Goal: Task Accomplishment & Management: Manage account settings

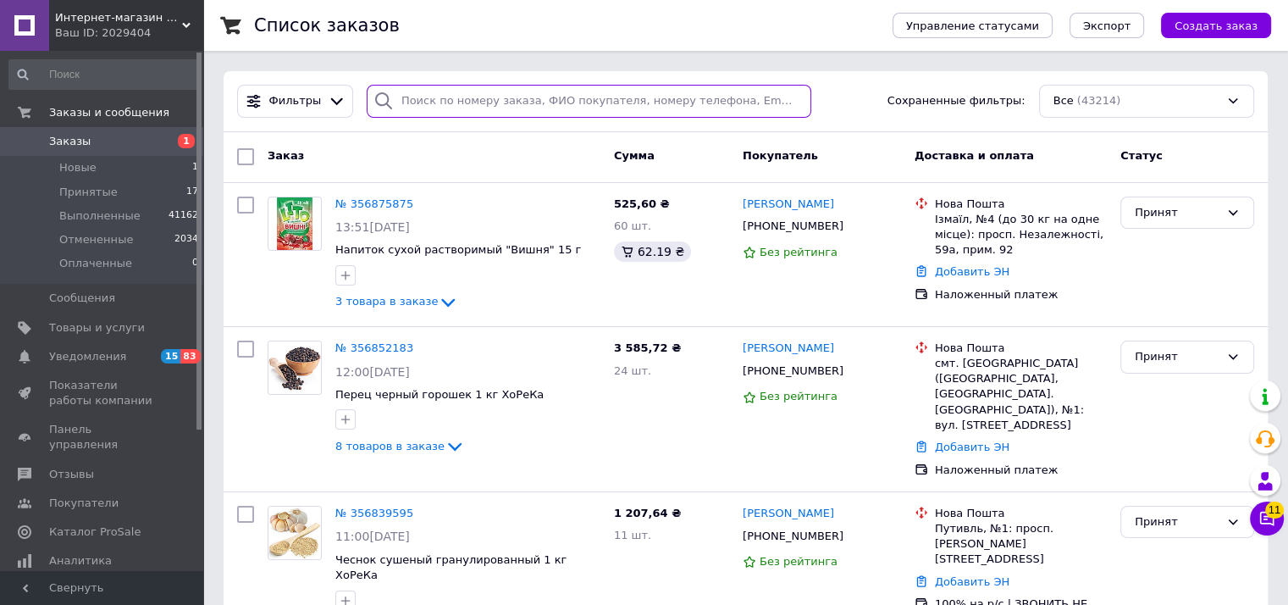
click at [464, 101] on input "search" at bounding box center [589, 101] width 445 height 33
paste input "0957949606"
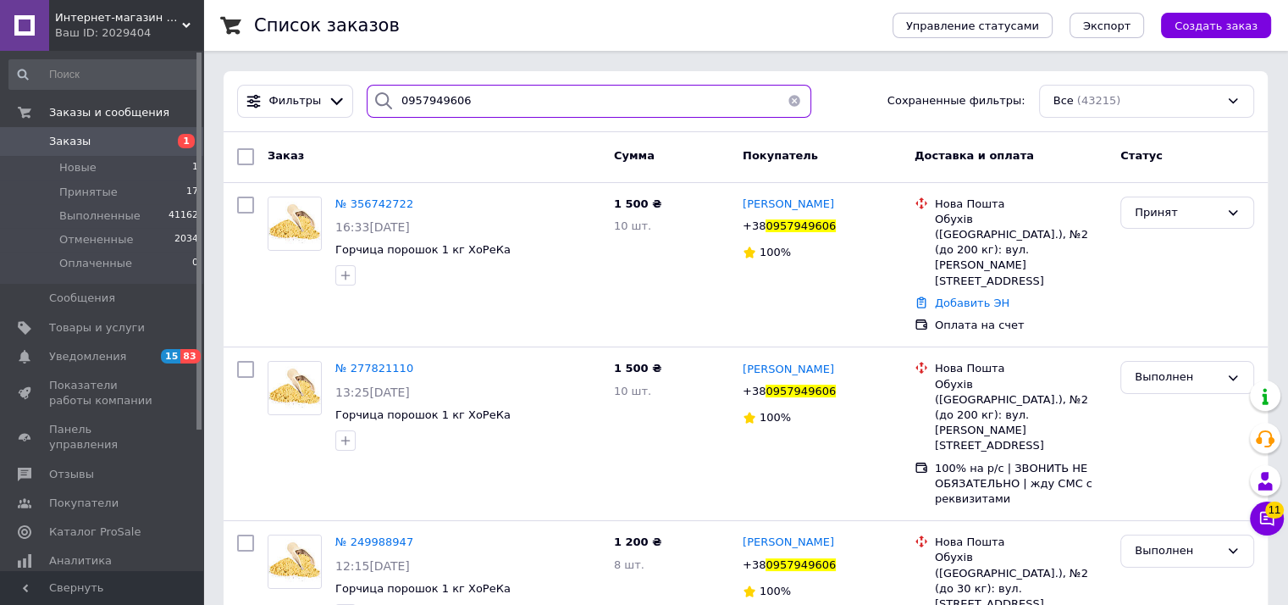
type input "0957949606"
drag, startPoint x: 479, startPoint y: 102, endPoint x: 270, endPoint y: 79, distance: 210.5
click at [269, 74] on div "Фильтры 0957949606 Сохраненные фильтры: Все (43215)" at bounding box center [746, 101] width 1044 height 61
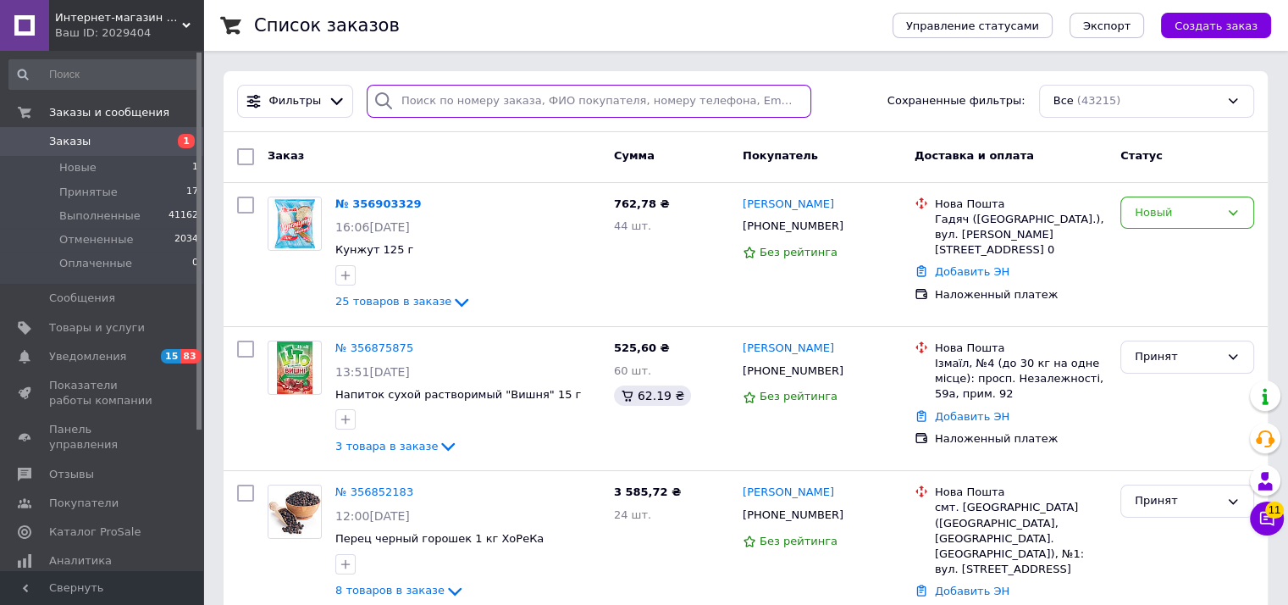
click at [474, 97] on input "search" at bounding box center [589, 101] width 445 height 33
paste input "380987093950"
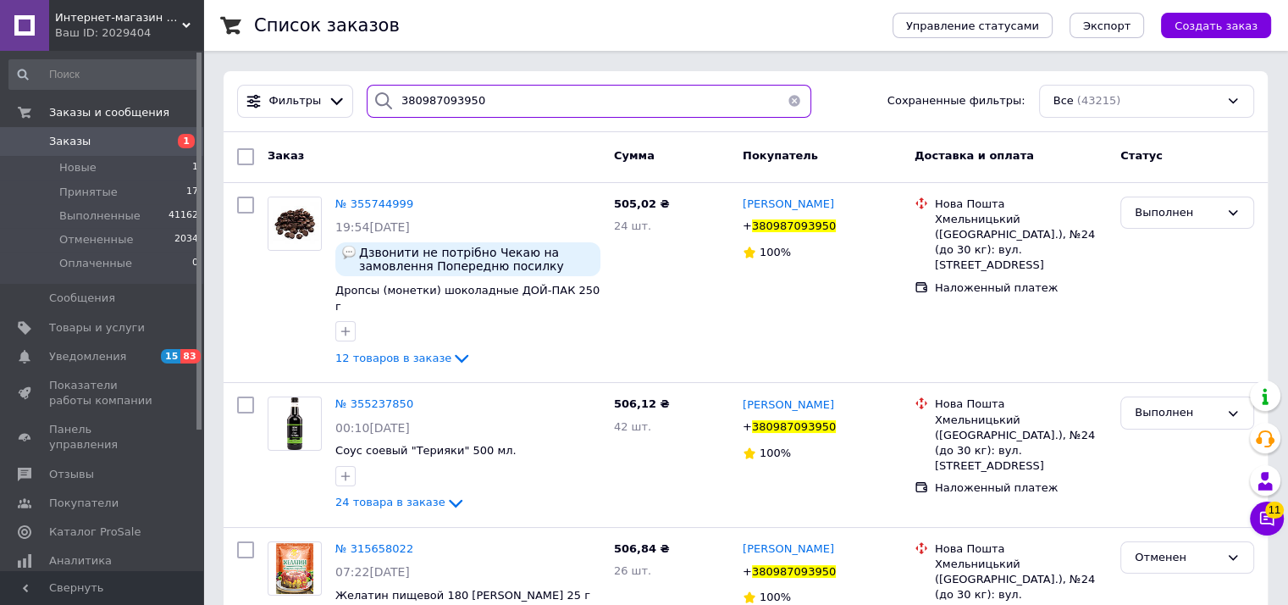
type input "380987093950"
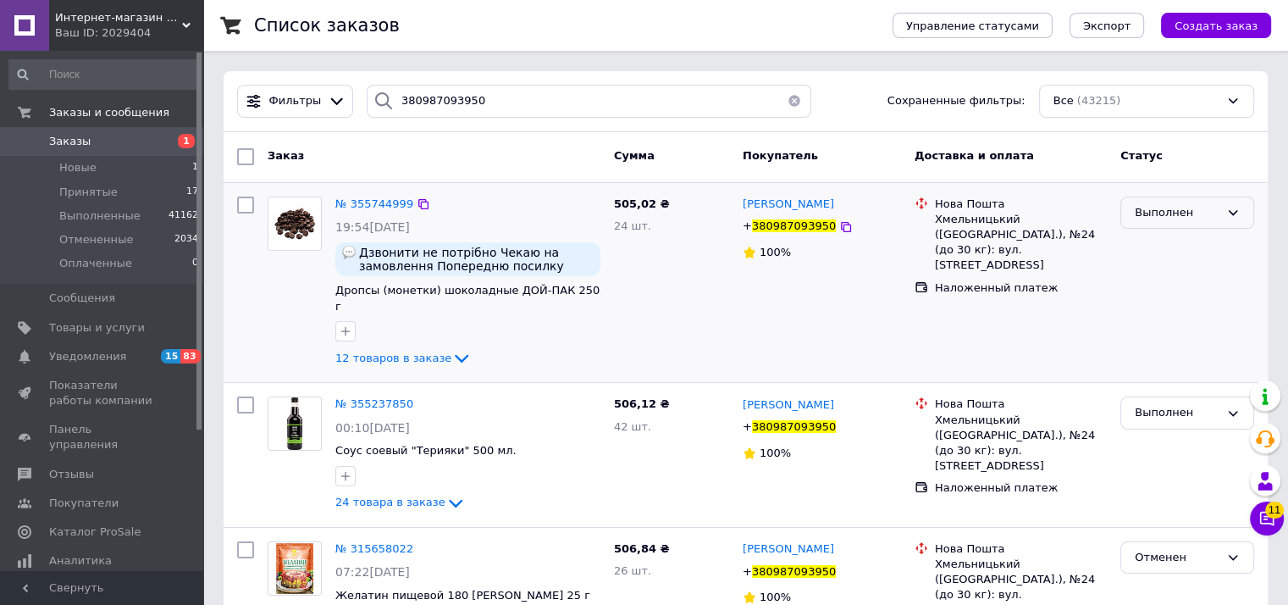
click at [1151, 216] on div "Выполнен" at bounding box center [1177, 213] width 85 height 18
click at [1163, 280] on li "Отменен" at bounding box center [1187, 278] width 132 height 31
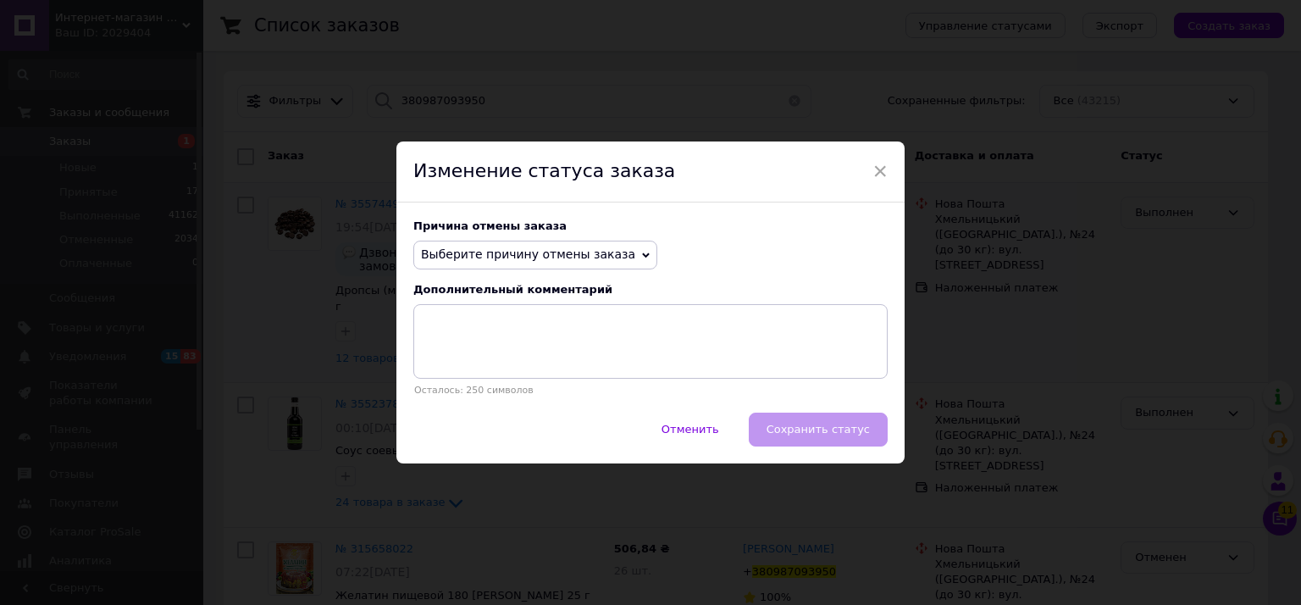
click at [554, 257] on span "Выберите причину отмены заказа" at bounding box center [528, 254] width 214 height 14
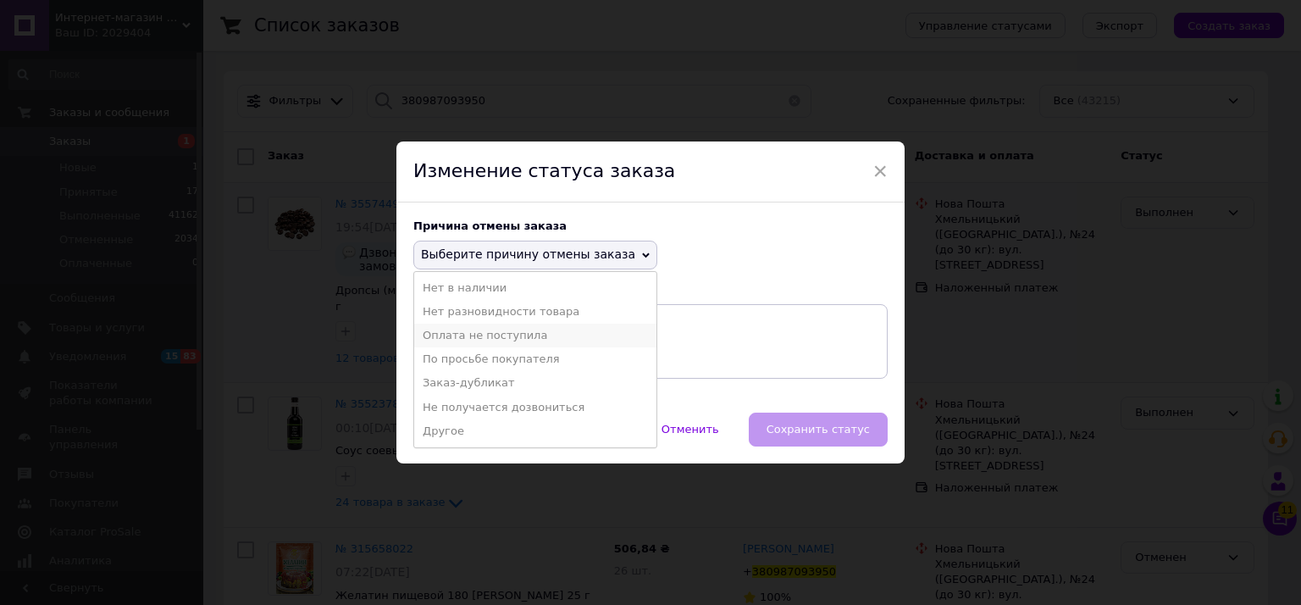
click at [510, 336] on li "Оплата не поступила" at bounding box center [535, 336] width 242 height 24
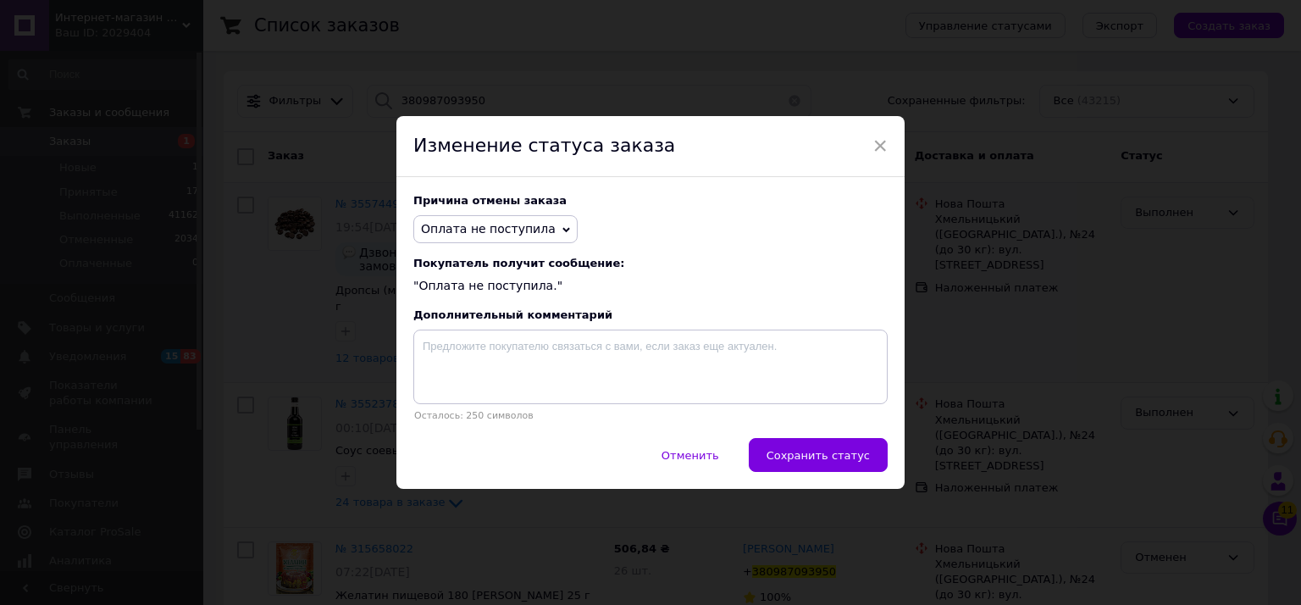
click at [526, 232] on span "Оплата не поступила" at bounding box center [488, 229] width 135 height 14
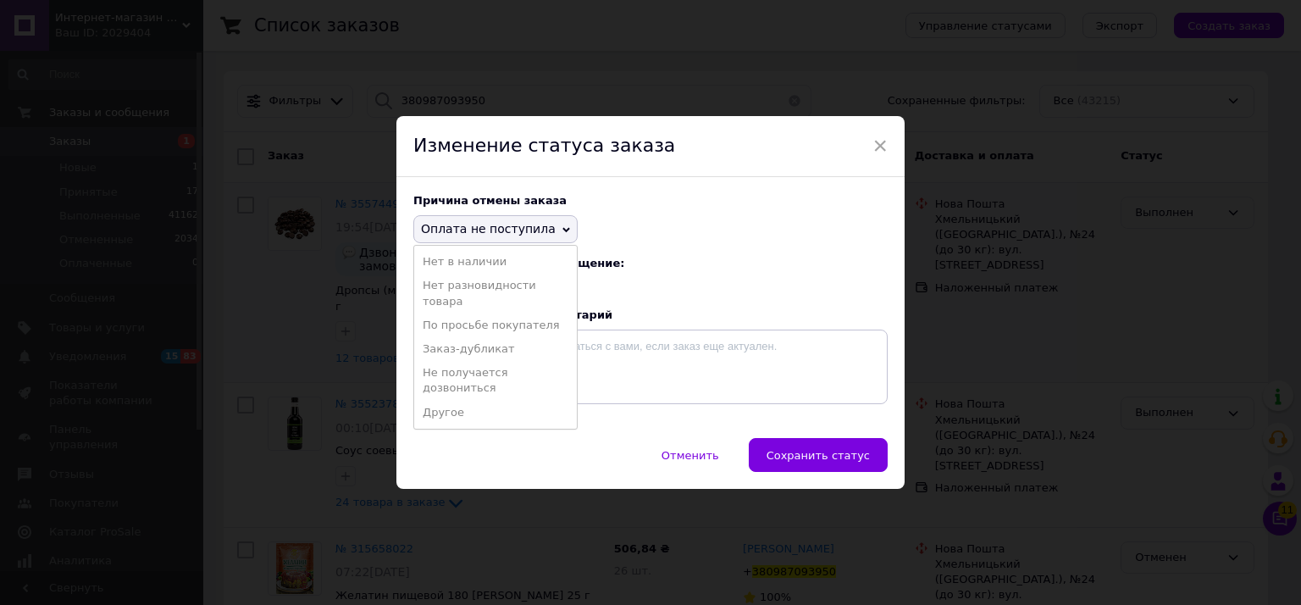
click at [494, 411] on li "Другое" at bounding box center [495, 413] width 163 height 24
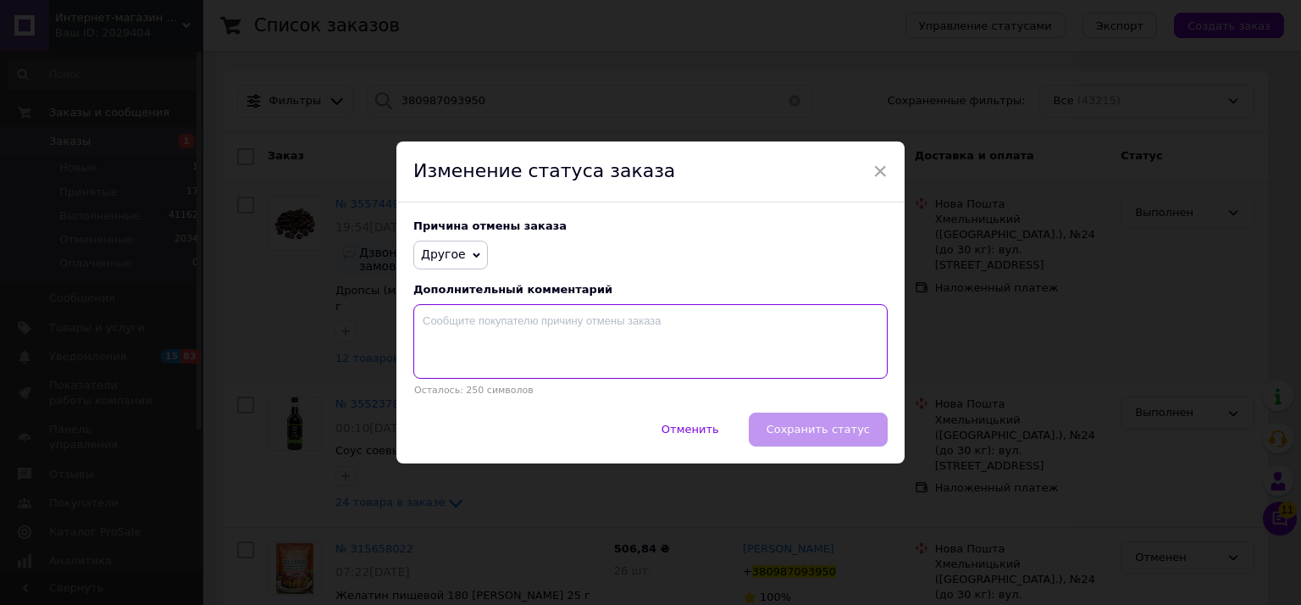
click at [595, 341] on textarea at bounding box center [650, 341] width 474 height 75
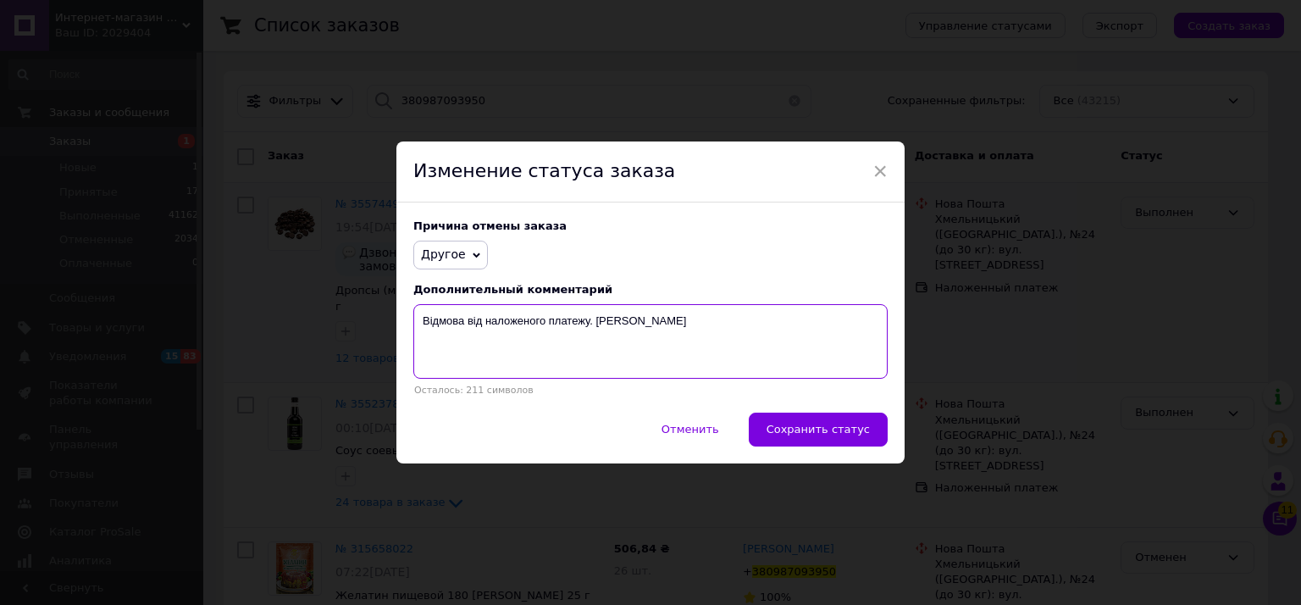
click at [728, 329] on textarea "Відмова від наложеного платежу. [PERSON_NAME]" at bounding box center [650, 341] width 474 height 75
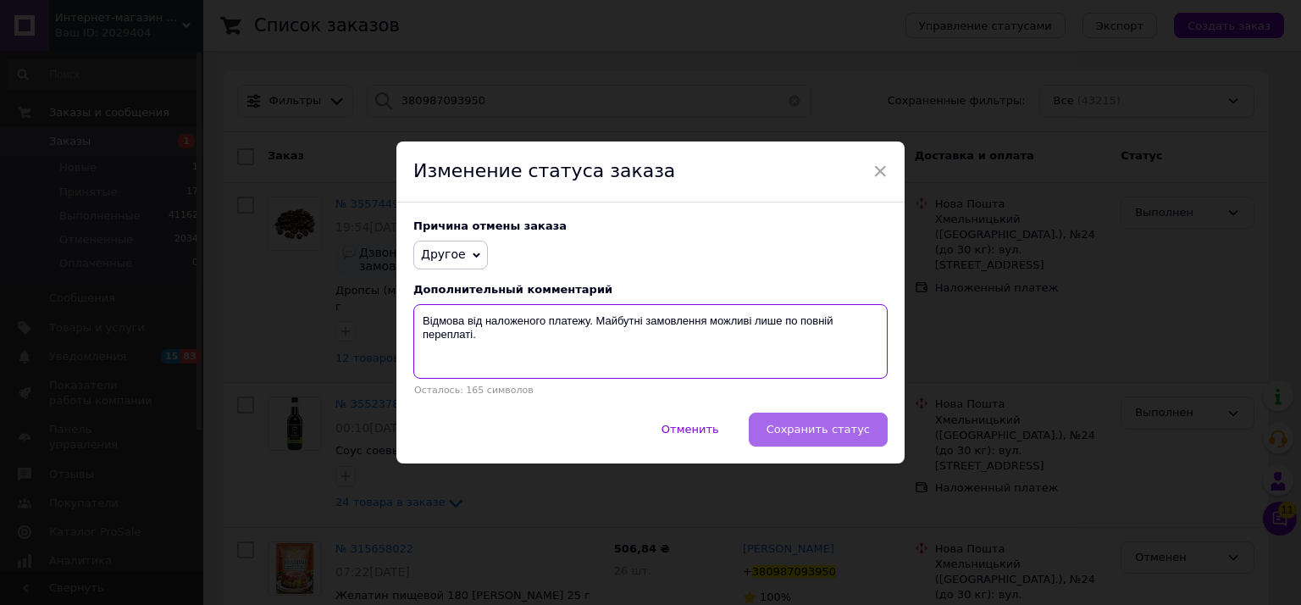
type textarea "Відмова від наложеного платежу. Майбутні замовлення можливі лише по повній пере…"
click at [855, 418] on button "Сохранить статус" at bounding box center [818, 429] width 139 height 34
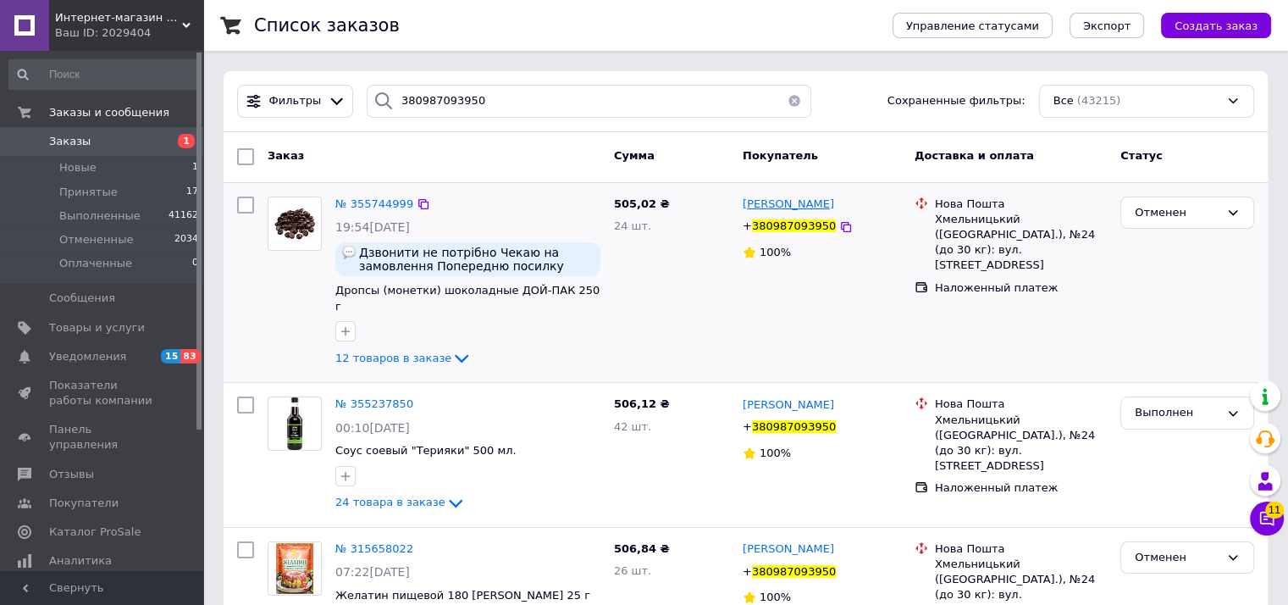
click at [755, 204] on span "[PERSON_NAME]" at bounding box center [788, 203] width 91 height 13
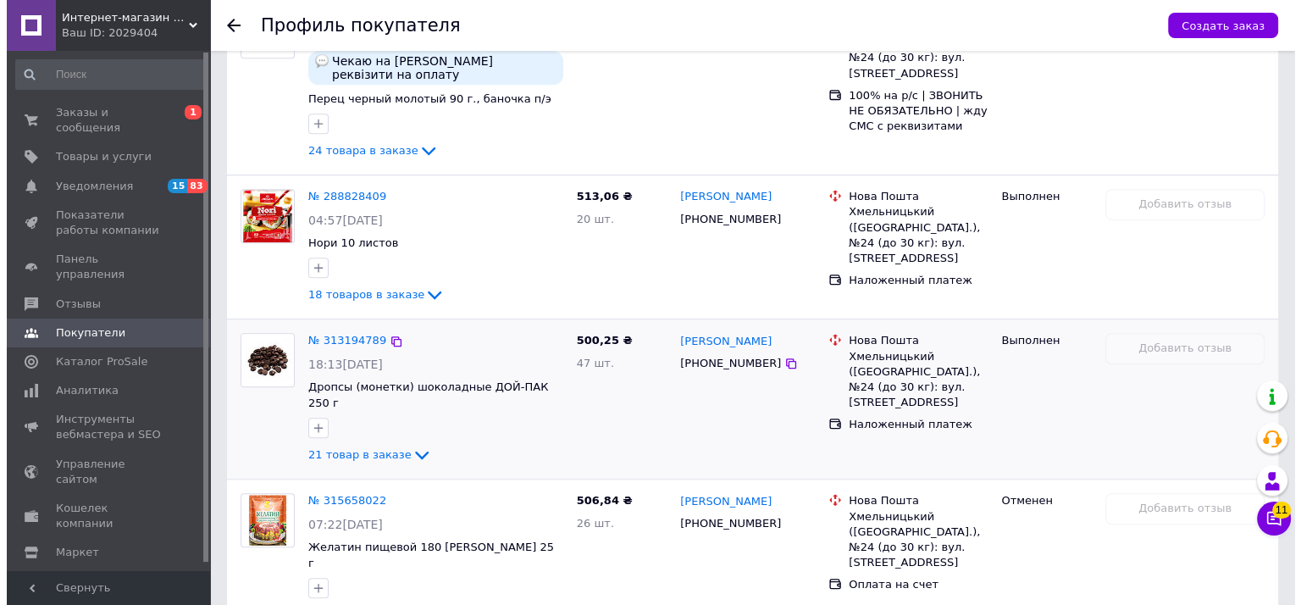
scroll to position [1538, 0]
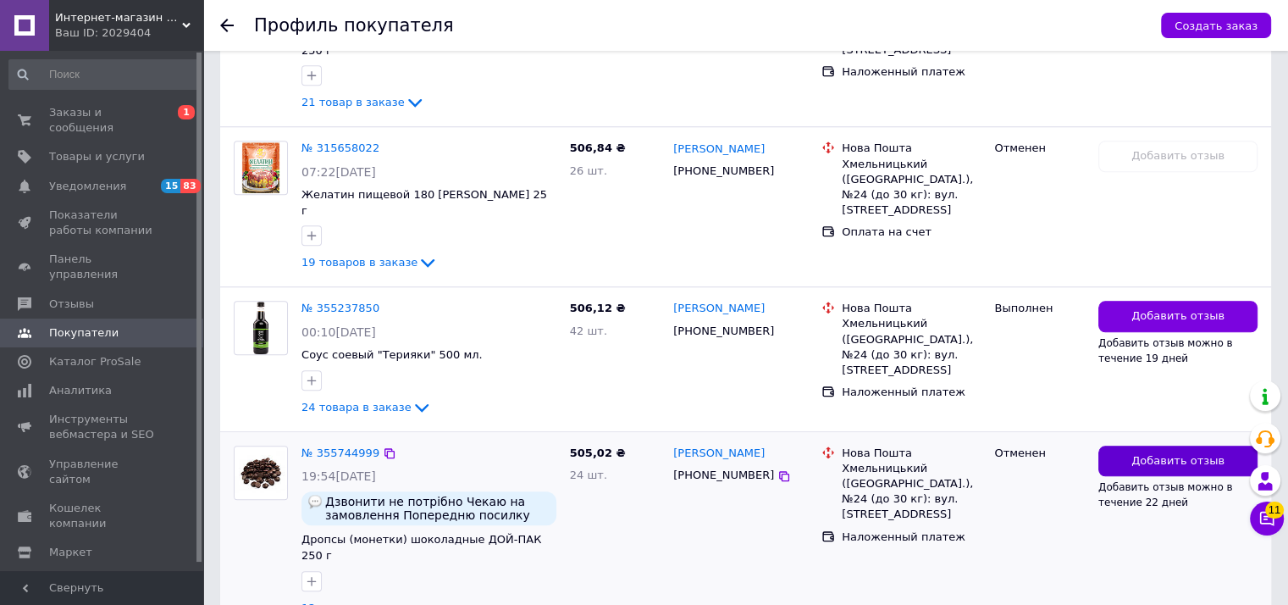
click at [1188, 453] on span "Добавить отзыв" at bounding box center [1178, 461] width 93 height 16
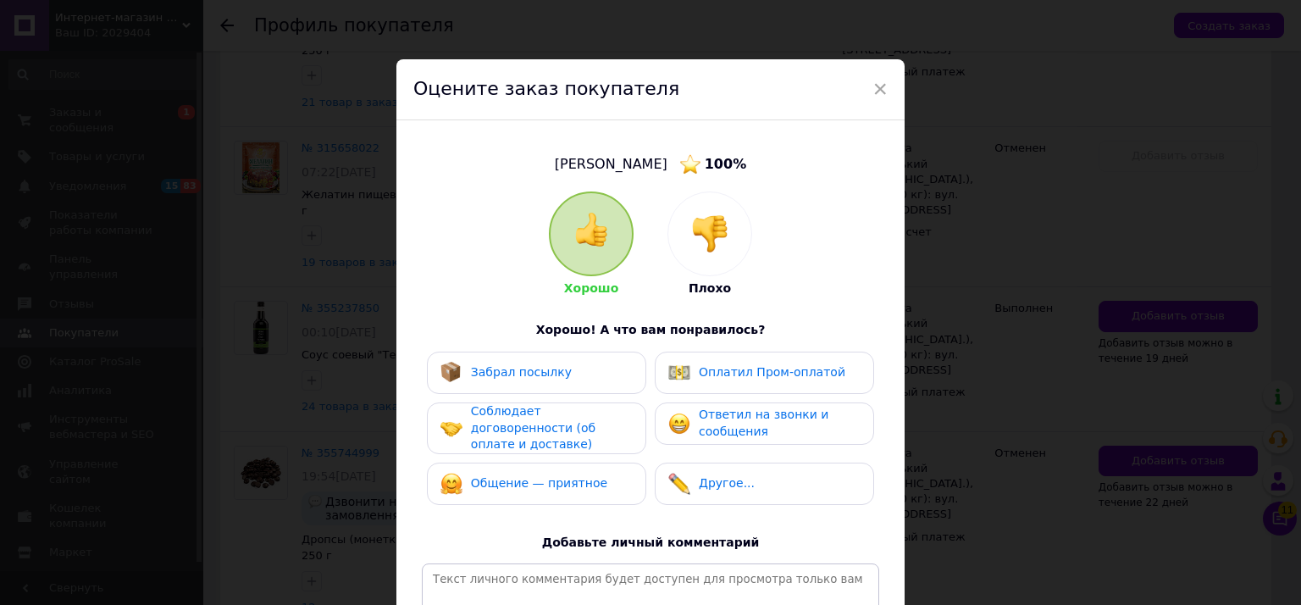
click at [704, 239] on img at bounding box center [709, 233] width 37 height 37
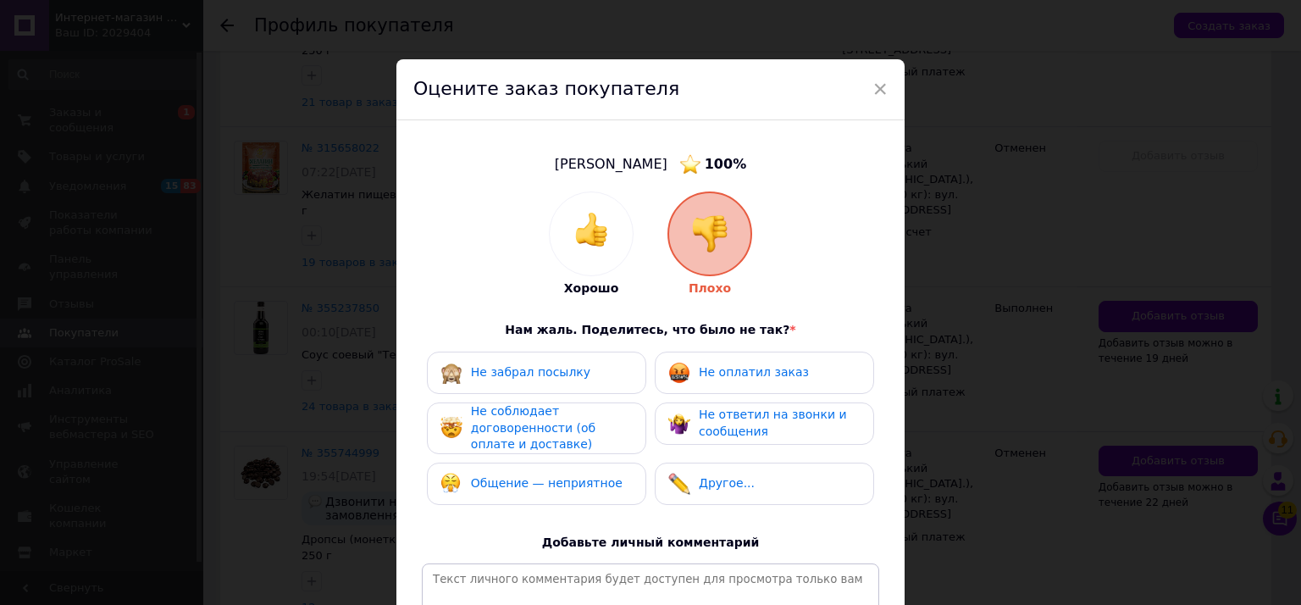
click at [544, 370] on span "Не забрал посылку" at bounding box center [530, 372] width 119 height 14
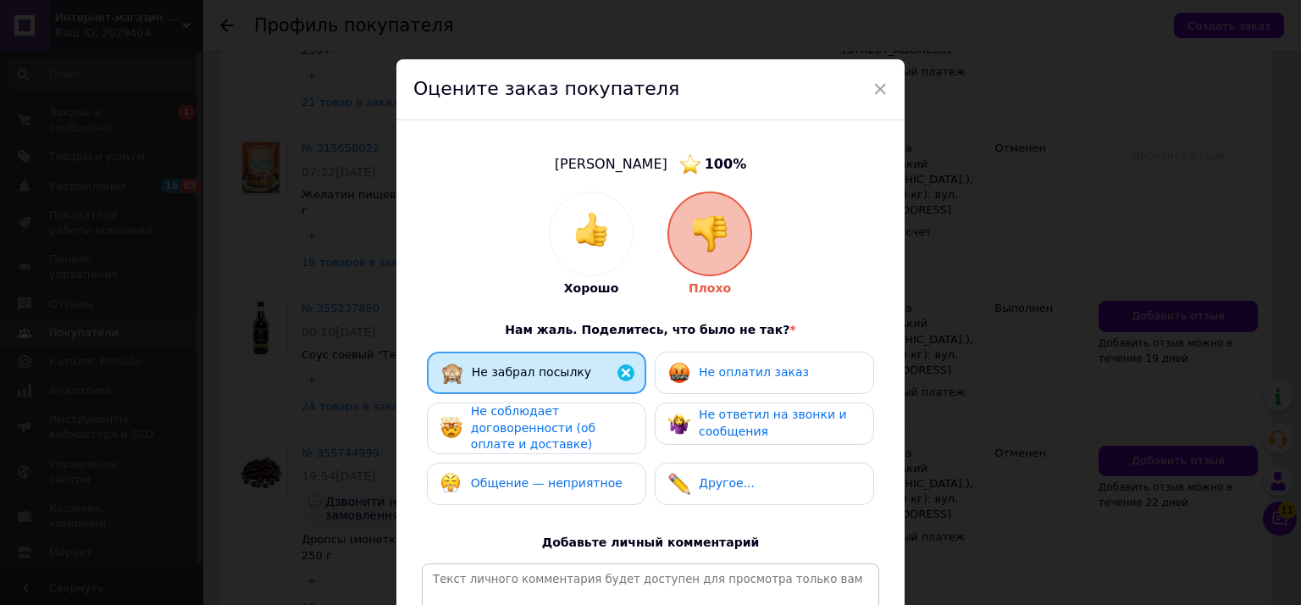
click at [536, 427] on span "Не соблюдает договоренности (об оплате и доставке)" at bounding box center [533, 427] width 125 height 47
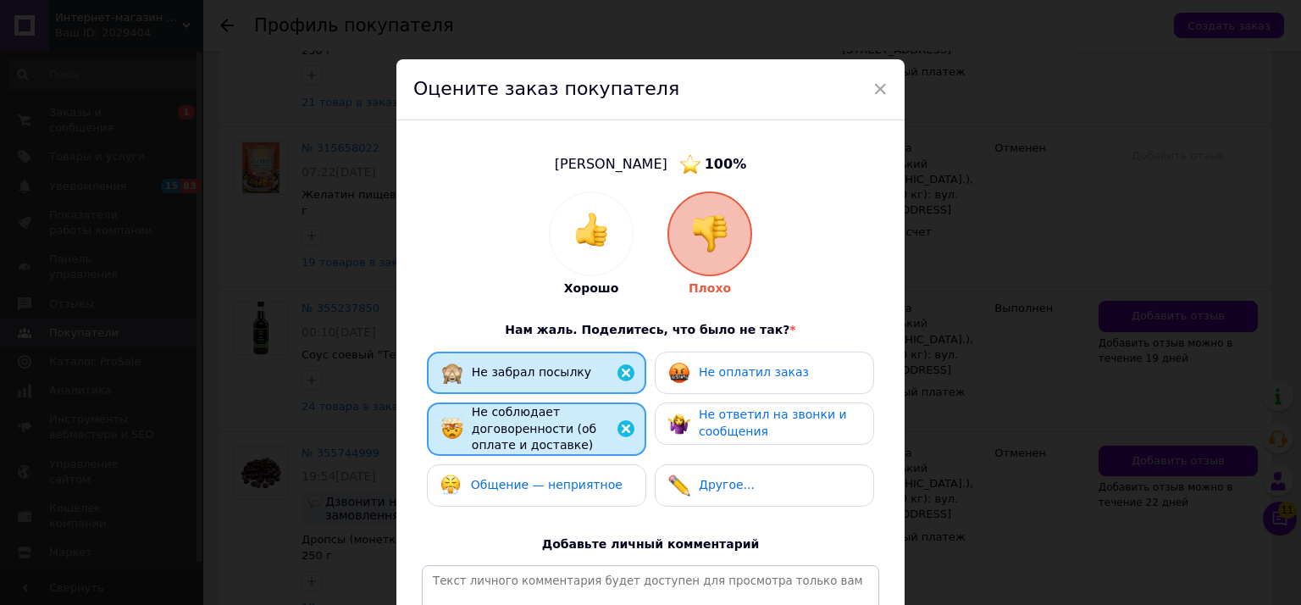
click at [567, 484] on span "Общение — неприятное" at bounding box center [547, 485] width 152 height 14
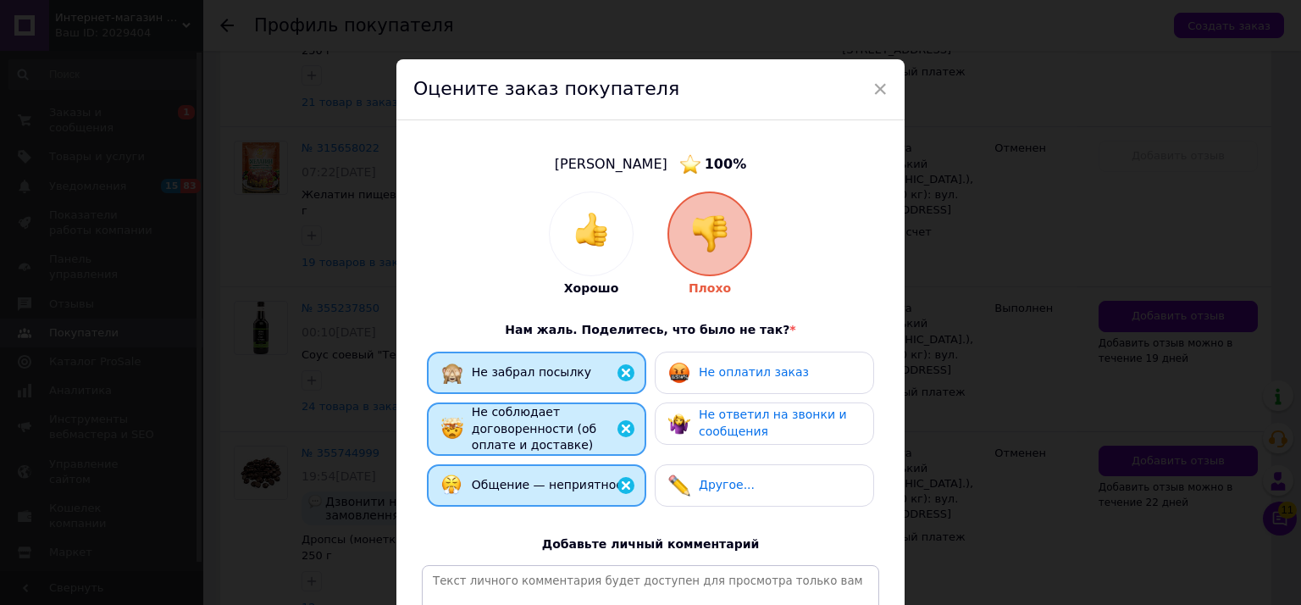
click at [688, 416] on div "Не ответил на звонки и сообщения" at bounding box center [763, 423] width 191 height 33
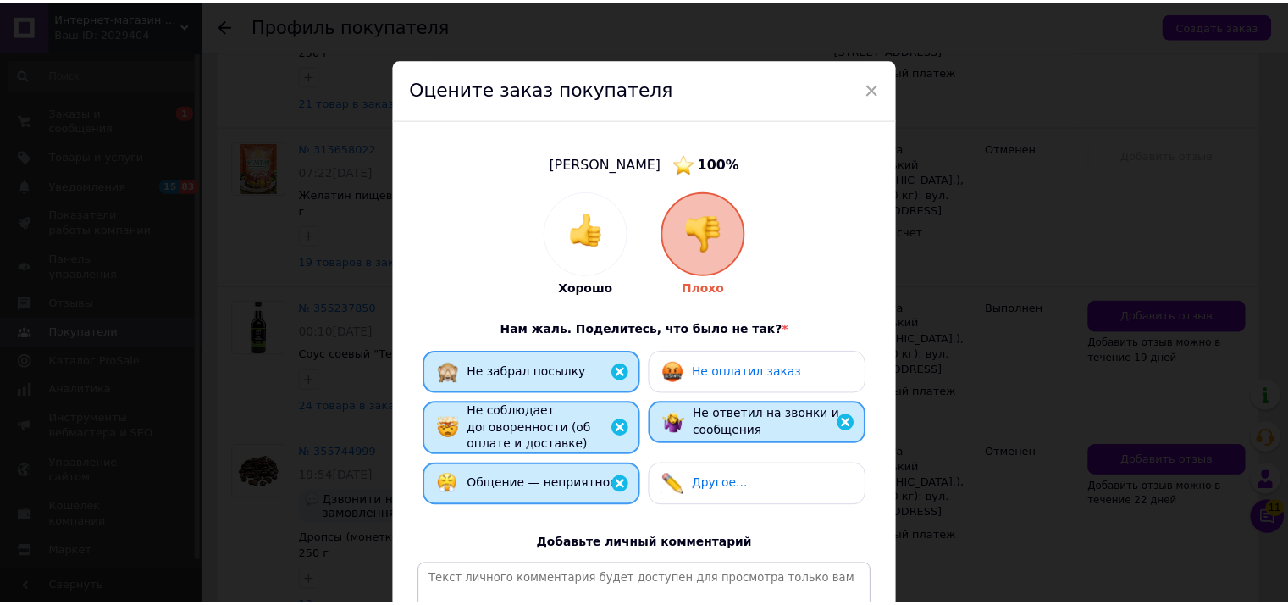
scroll to position [240, 0]
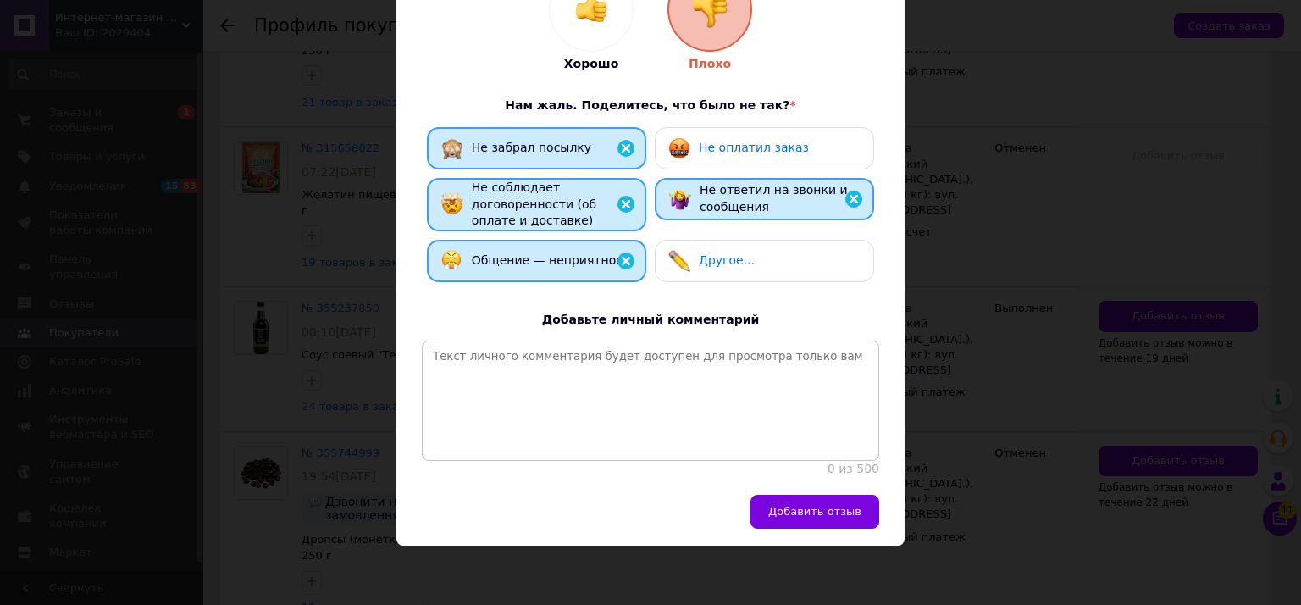
click at [546, 252] on div "Общение — неприятное" at bounding box center [532, 261] width 182 height 22
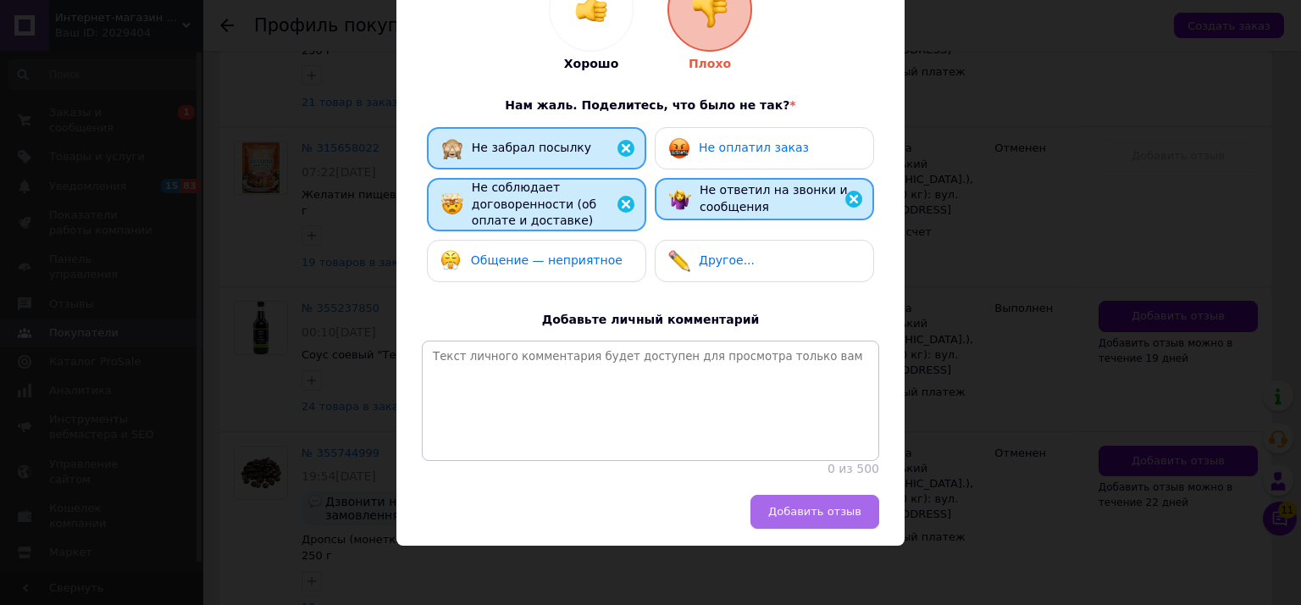
click at [813, 512] on span "Добавить отзыв" at bounding box center [814, 511] width 93 height 13
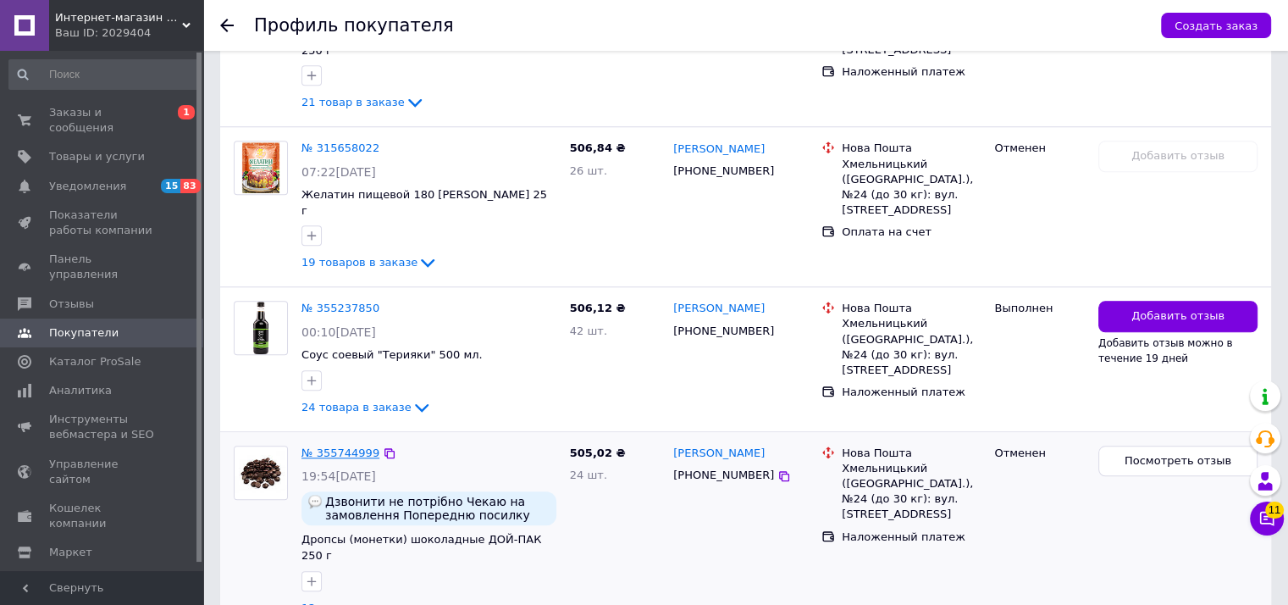
click at [361, 446] on link "№ 355744999" at bounding box center [341, 452] width 78 height 13
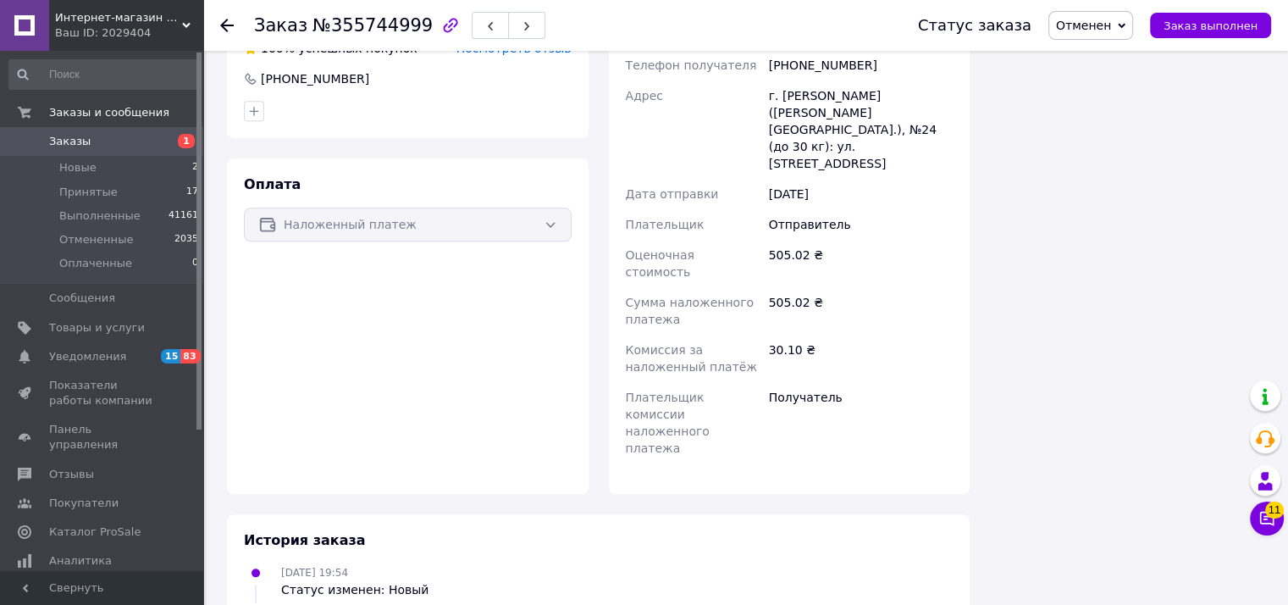
scroll to position [1796, 0]
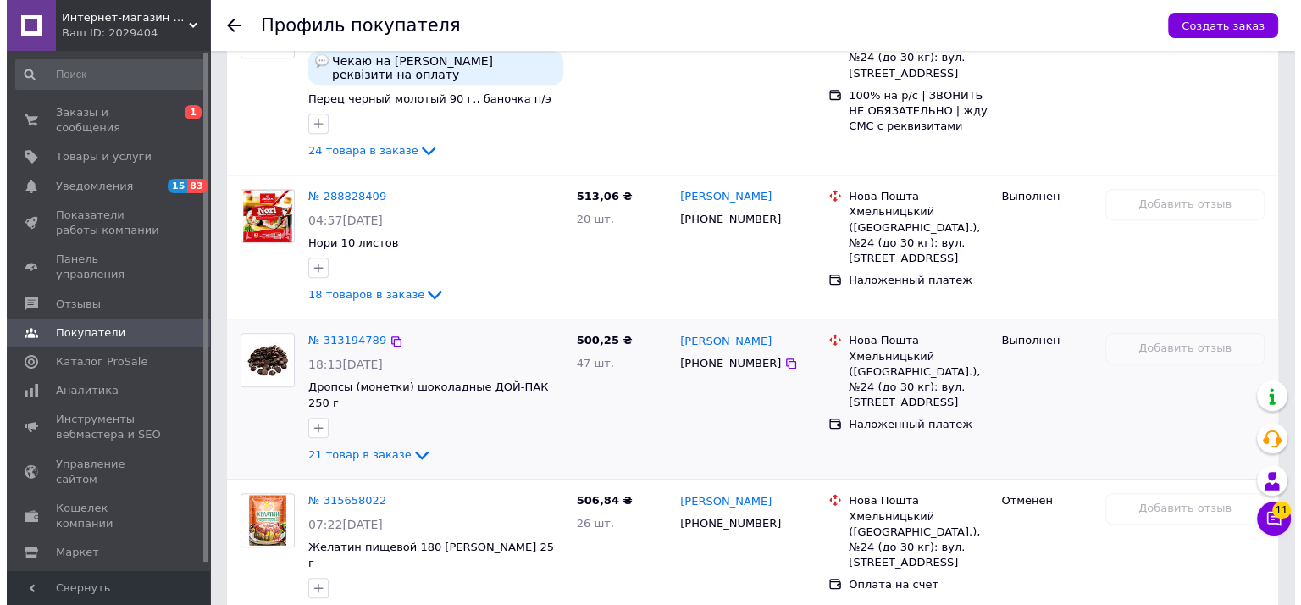
scroll to position [1538, 0]
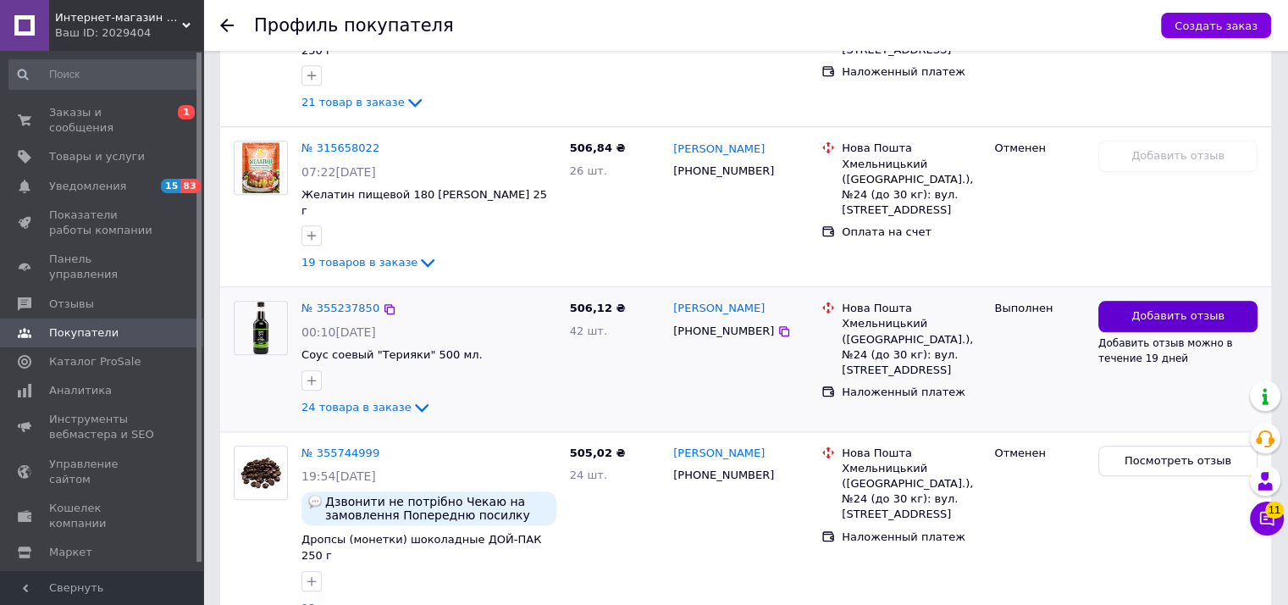
click at [1149, 301] on button "Добавить отзыв" at bounding box center [1178, 316] width 159 height 31
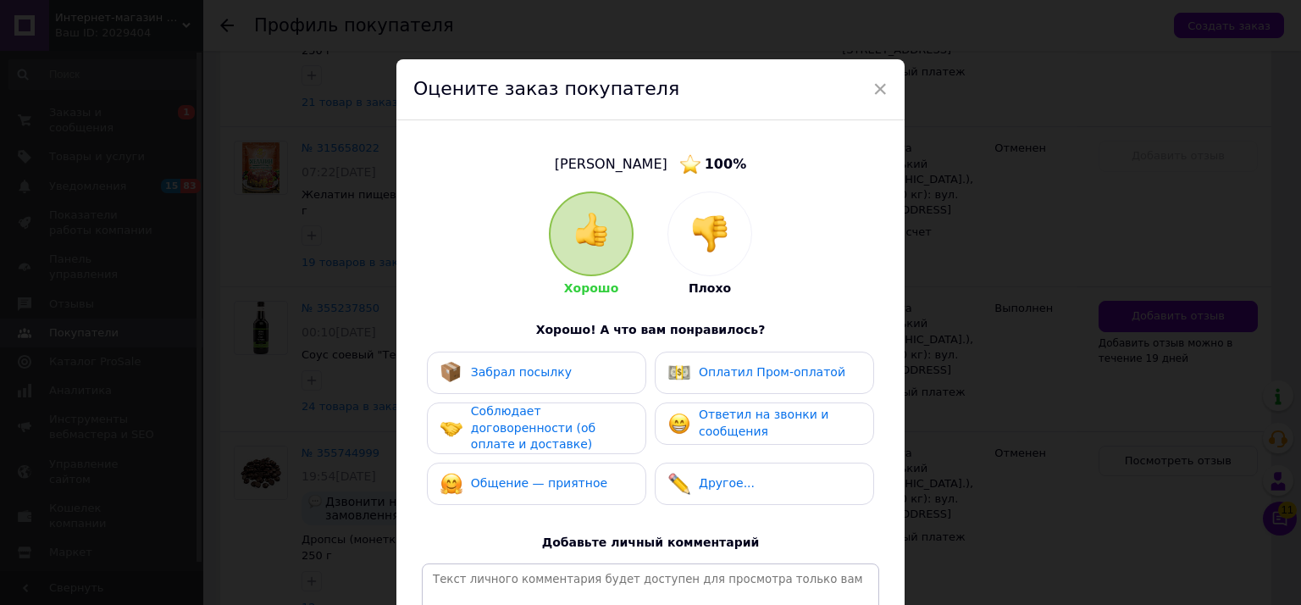
click at [707, 256] on div at bounding box center [709, 233] width 83 height 83
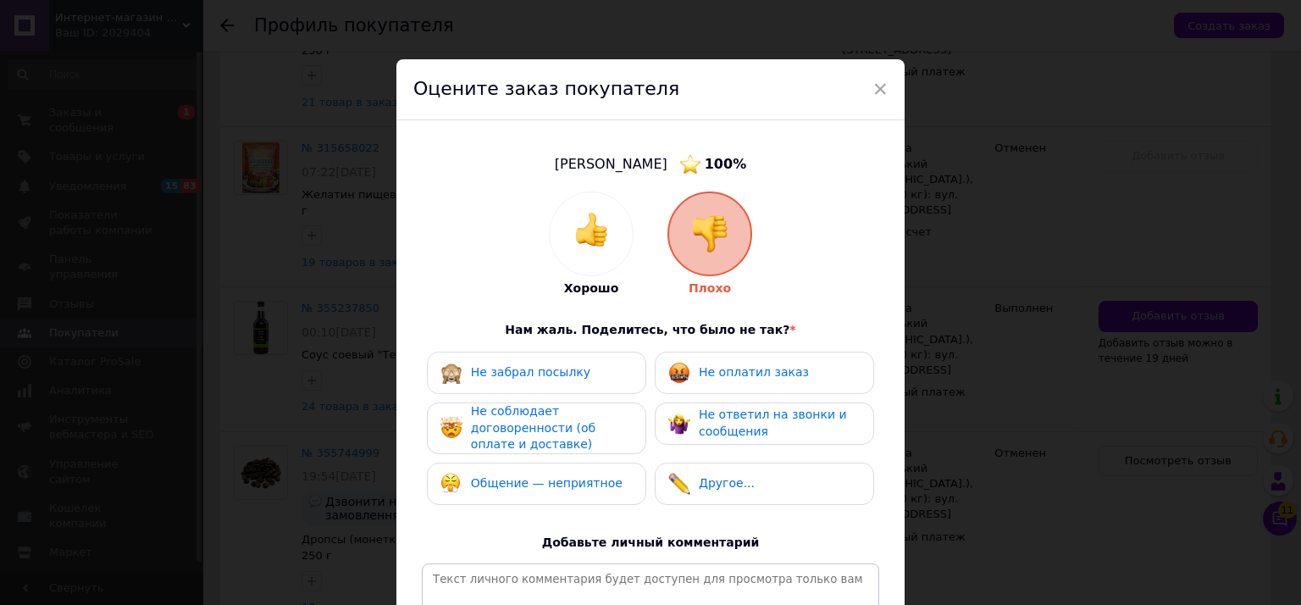
click at [590, 480] on span "Общение — неприятное" at bounding box center [547, 483] width 152 height 14
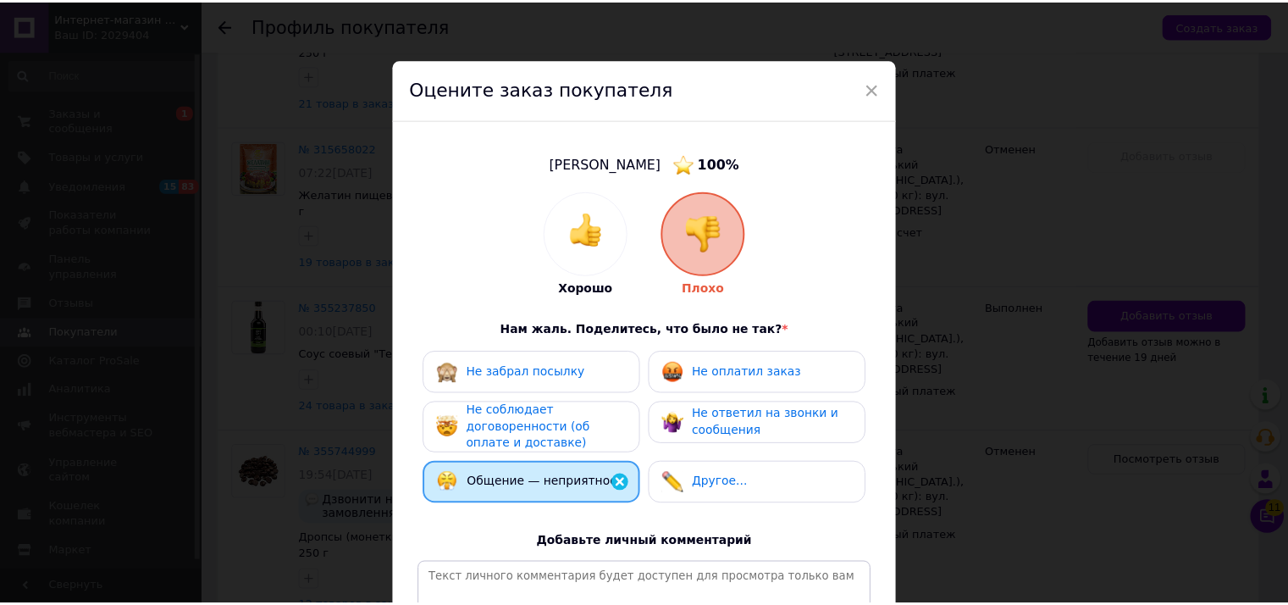
scroll to position [240, 0]
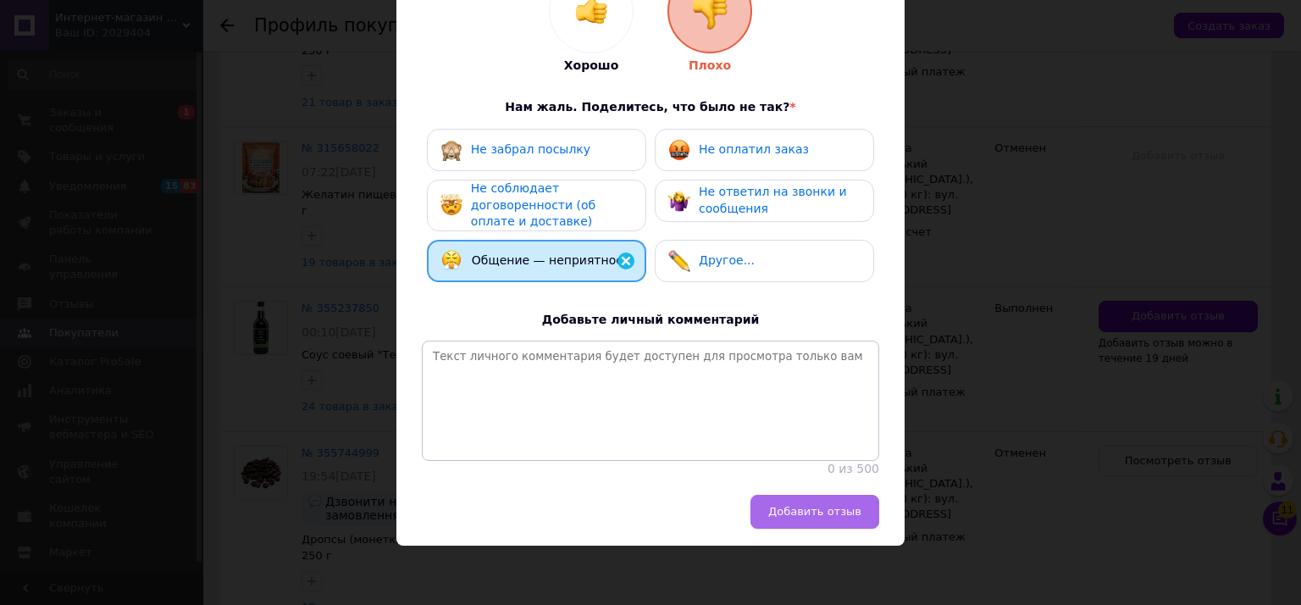
click at [839, 509] on span "Добавить отзыв" at bounding box center [814, 511] width 93 height 13
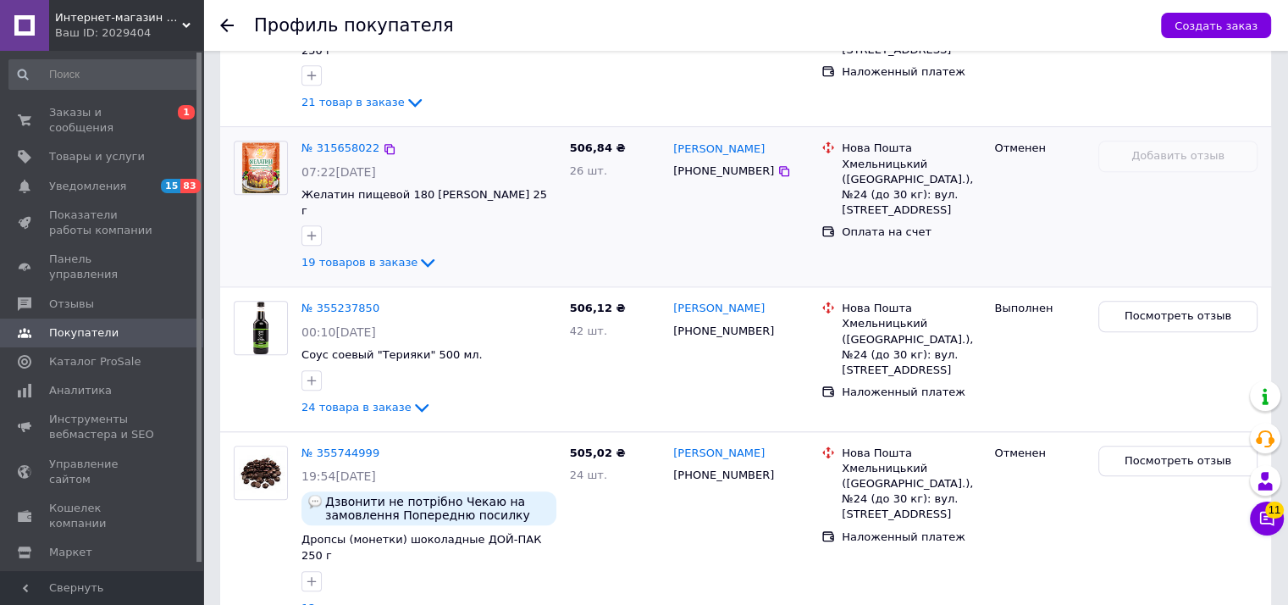
scroll to position [1199, 0]
